Goal: Complete application form

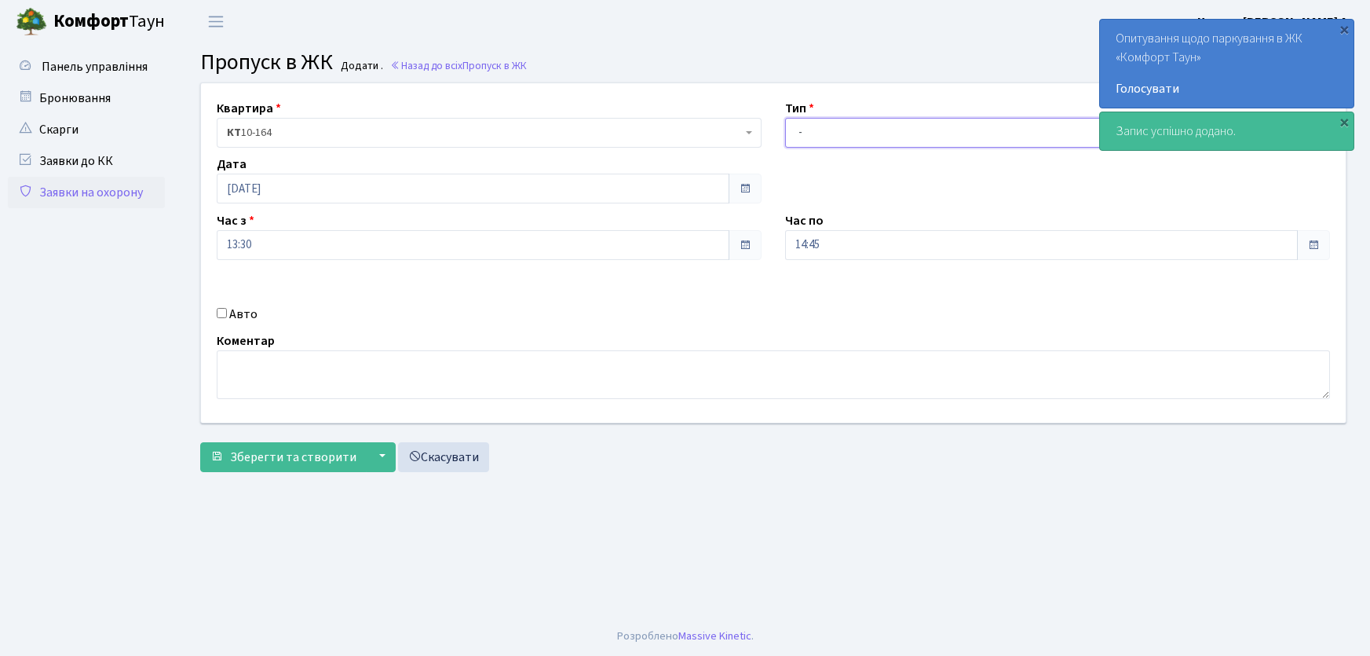
drag, startPoint x: 827, startPoint y: 129, endPoint x: 833, endPoint y: 145, distance: 17.4
click at [829, 135] on select "- Доставка Таксі Гості Сервіс" at bounding box center [1057, 133] width 545 height 30
select select "1"
click at [785, 118] on select "- Доставка Таксі Гості Сервіс" at bounding box center [1057, 133] width 545 height 30
drag, startPoint x: 851, startPoint y: 248, endPoint x: 723, endPoint y: 256, distance: 128.2
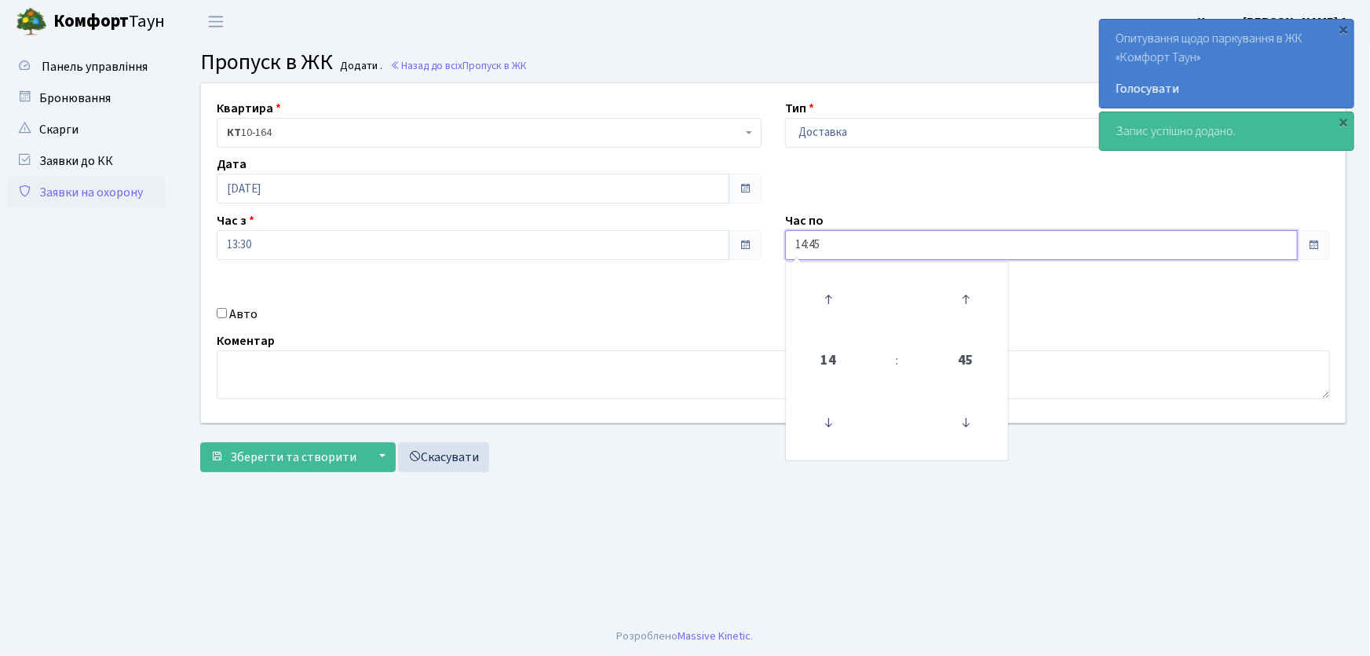
click at [729, 257] on div "Квартира <b>КТ</b>&nbsp;&nbsp;&nbsp;&nbsp;10-164 КТ 10-164 Тип - Доставка Таксі…" at bounding box center [773, 252] width 1168 height 339
type input "22:00"
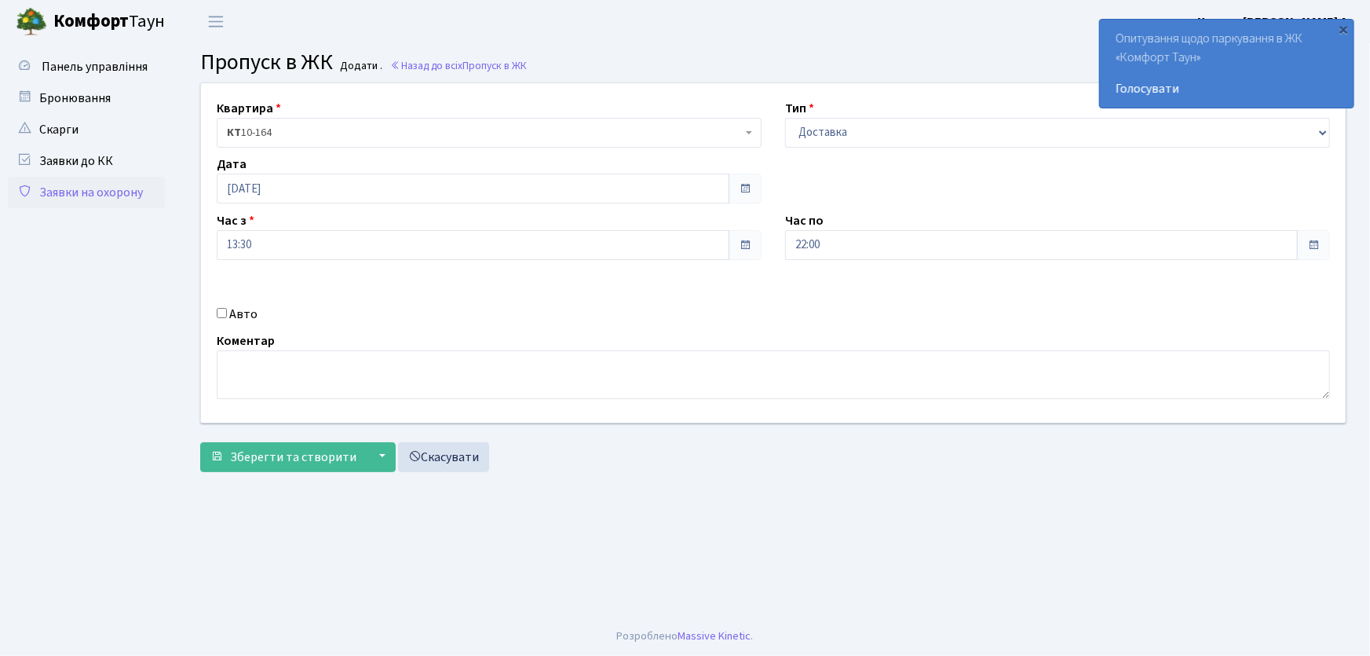
click at [222, 312] on input "Авто" at bounding box center [222, 313] width 10 height 10
checkbox input "true"
type input "r"
type input "КІ6760АВ"
click at [200, 442] on button "Зберегти та створити" at bounding box center [283, 457] width 166 height 30
